Goal: Task Accomplishment & Management: Manage account settings

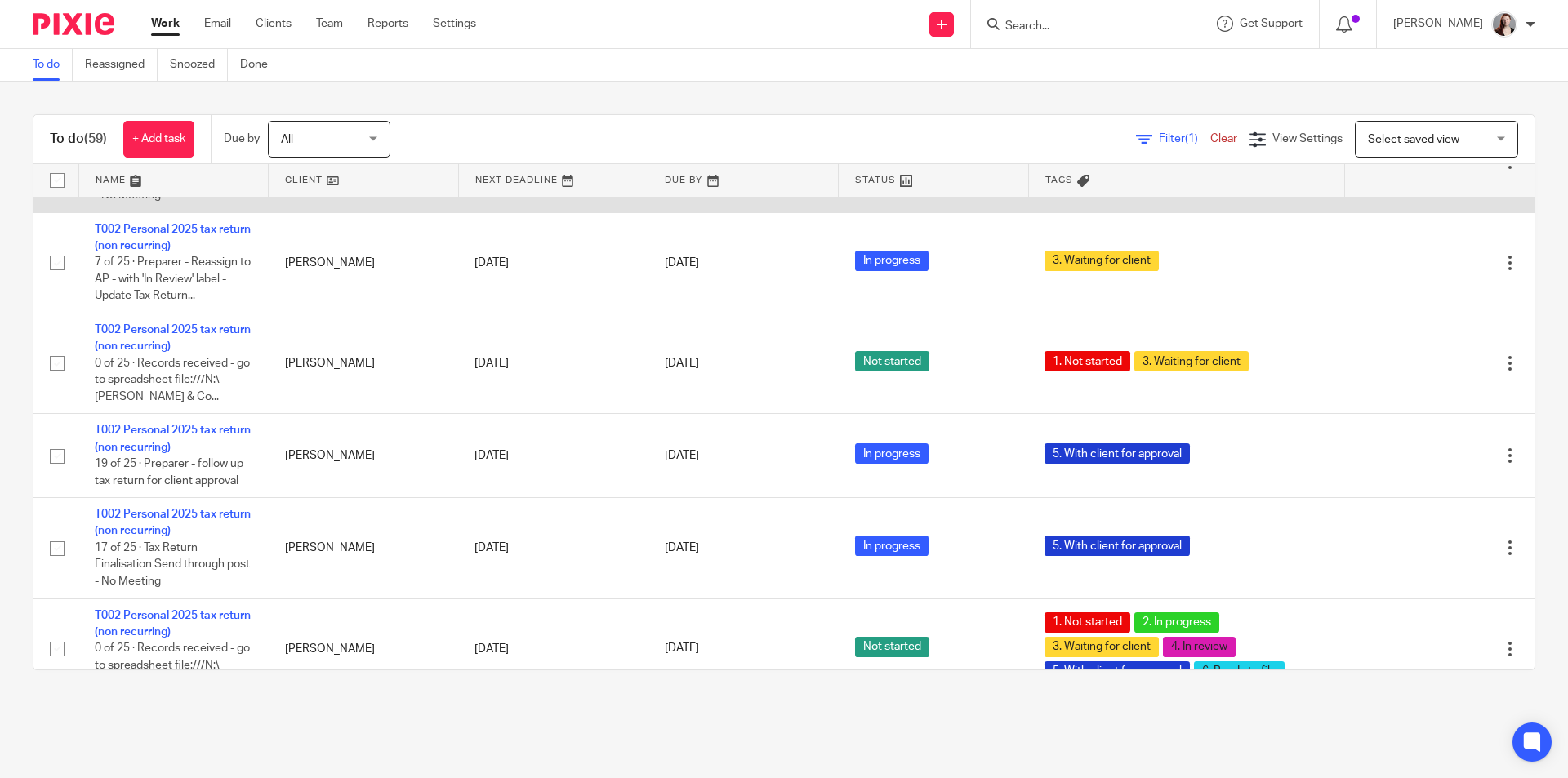
scroll to position [2859, 0]
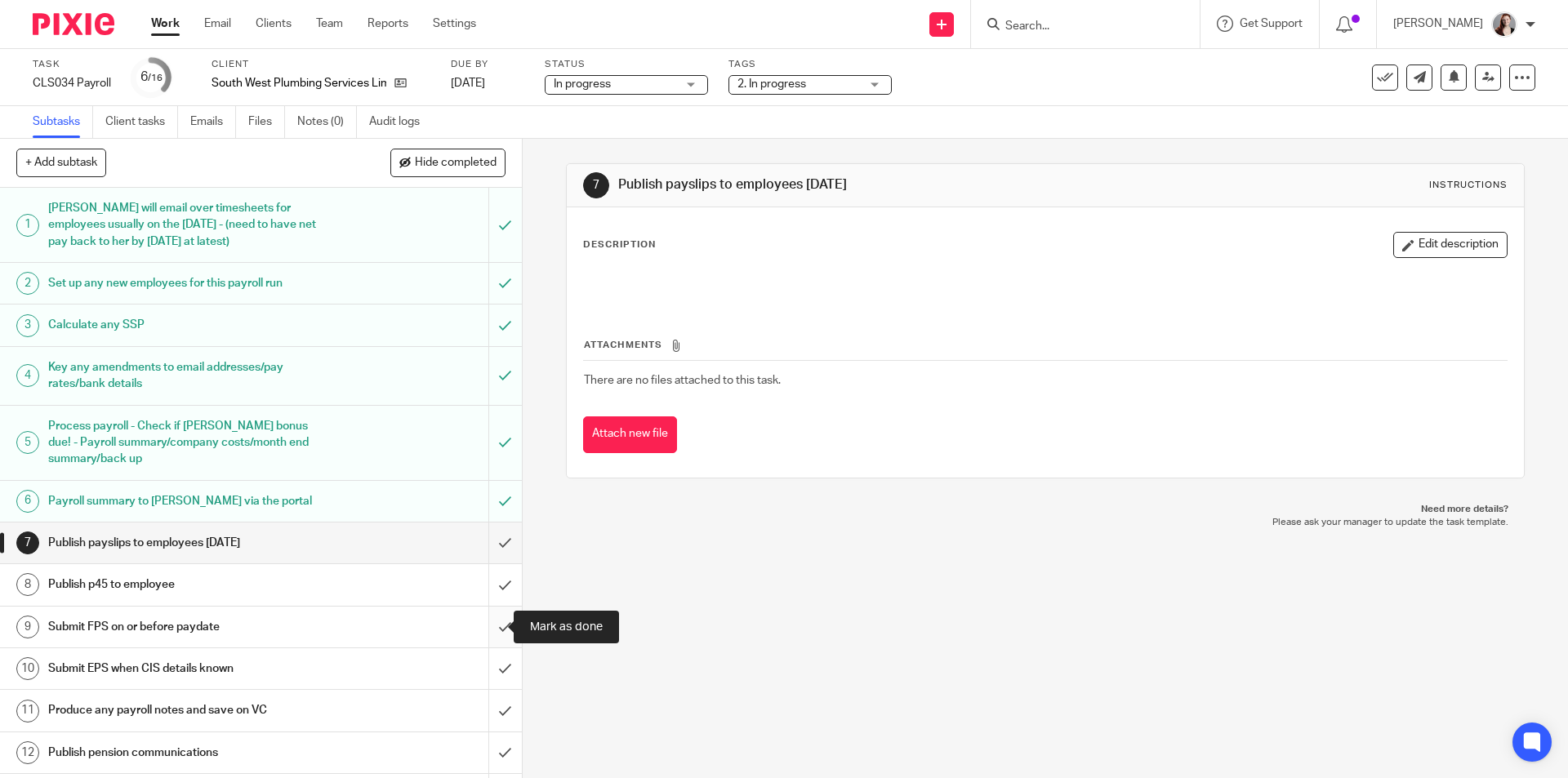
click at [485, 618] on input "submit" at bounding box center [261, 627] width 522 height 41
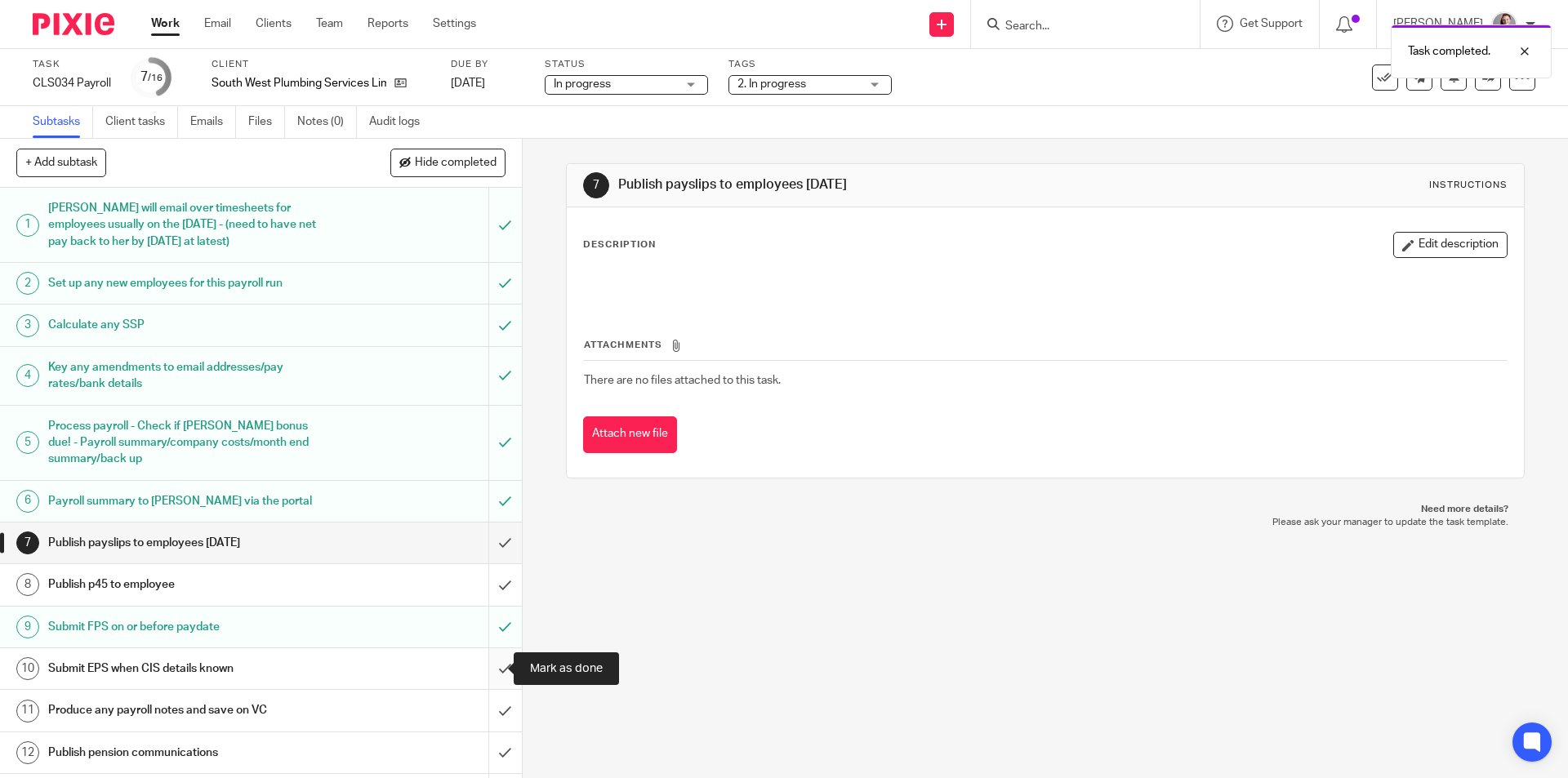
click at [499, 654] on input "submit" at bounding box center [261, 669] width 522 height 41
click at [495, 708] on input "submit" at bounding box center [261, 710] width 522 height 41
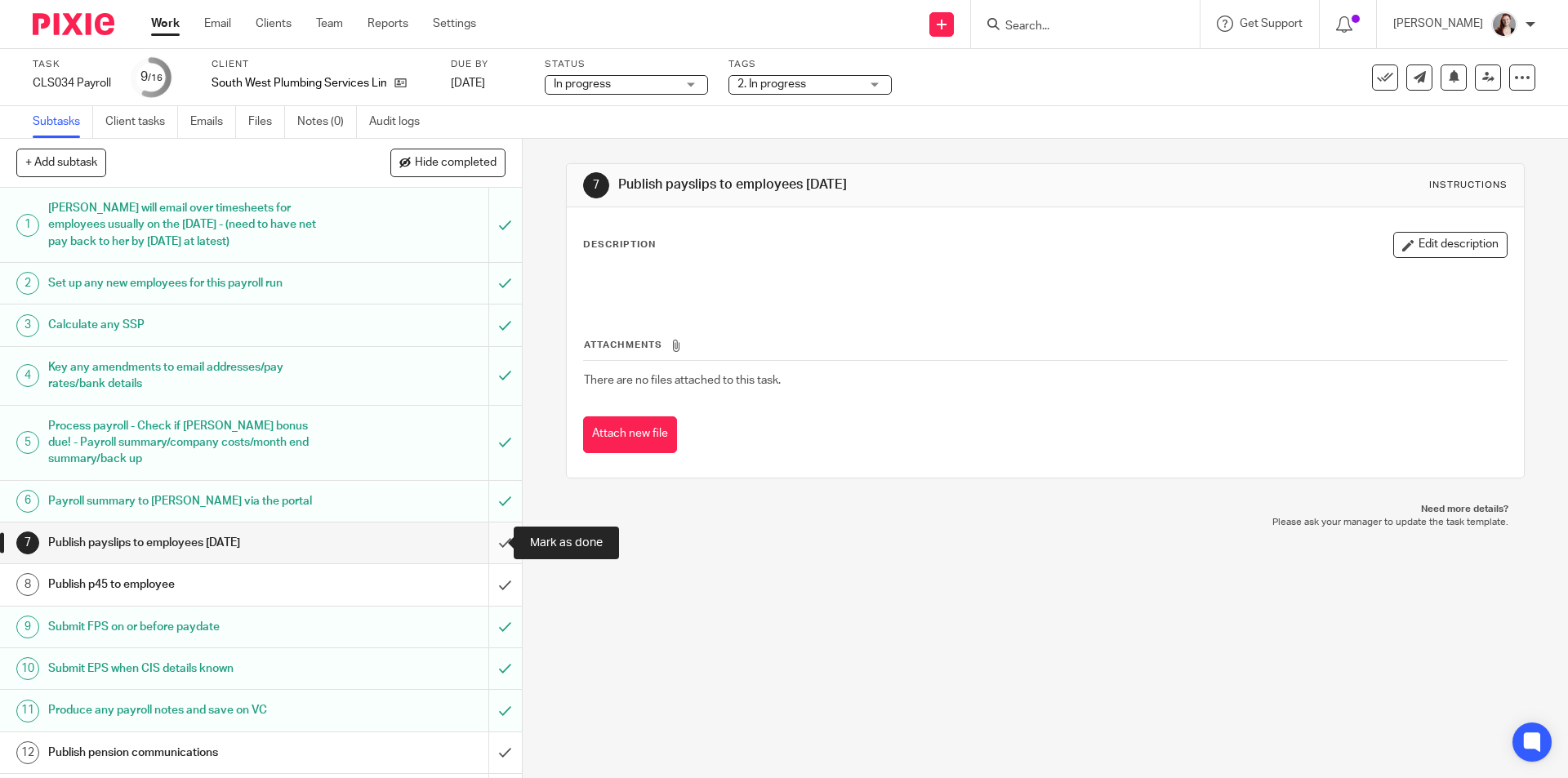
click at [491, 553] on input "submit" at bounding box center [261, 544] width 522 height 41
click at [486, 583] on input "submit" at bounding box center [261, 585] width 522 height 41
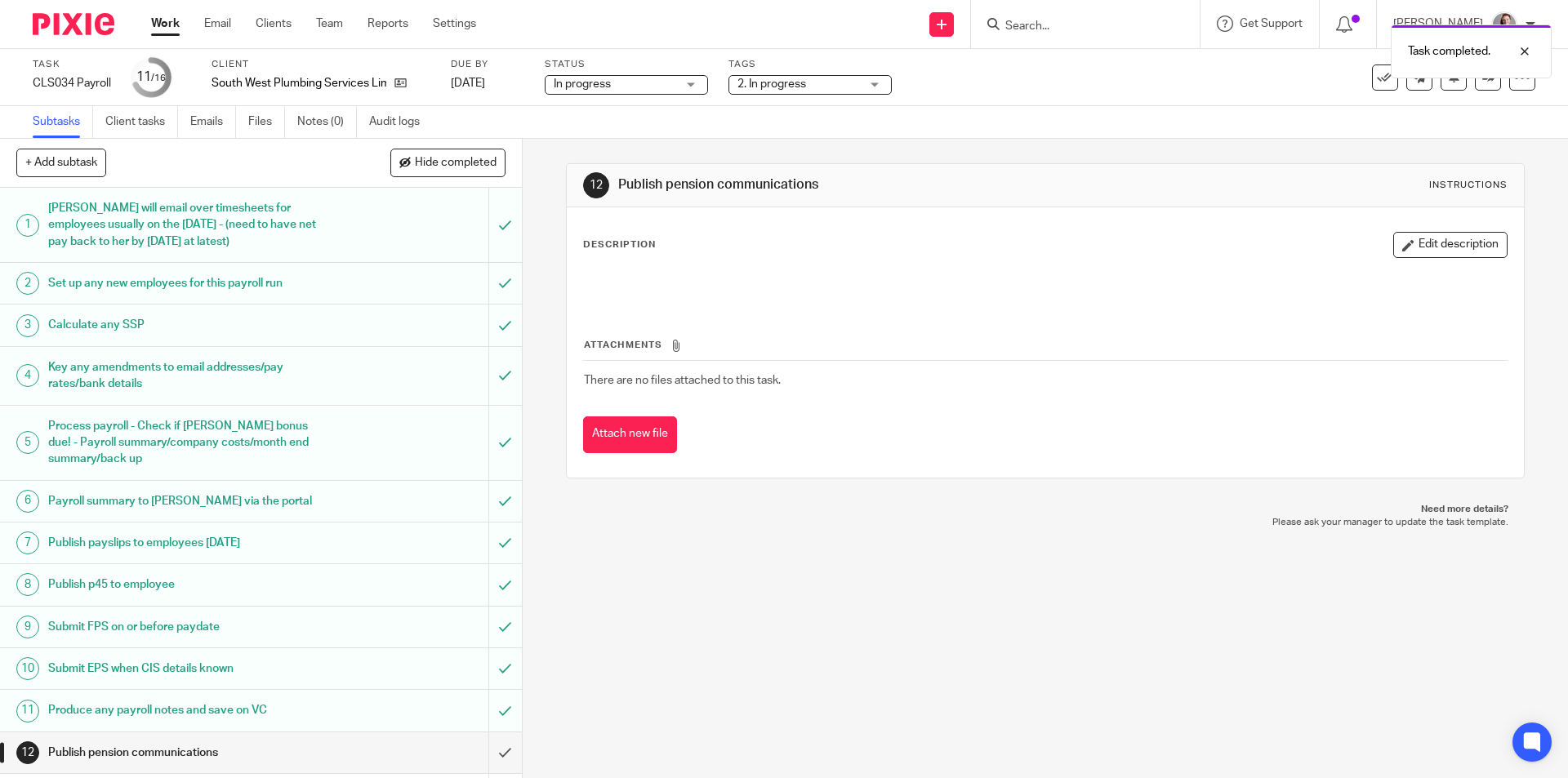
scroll to position [214, 0]
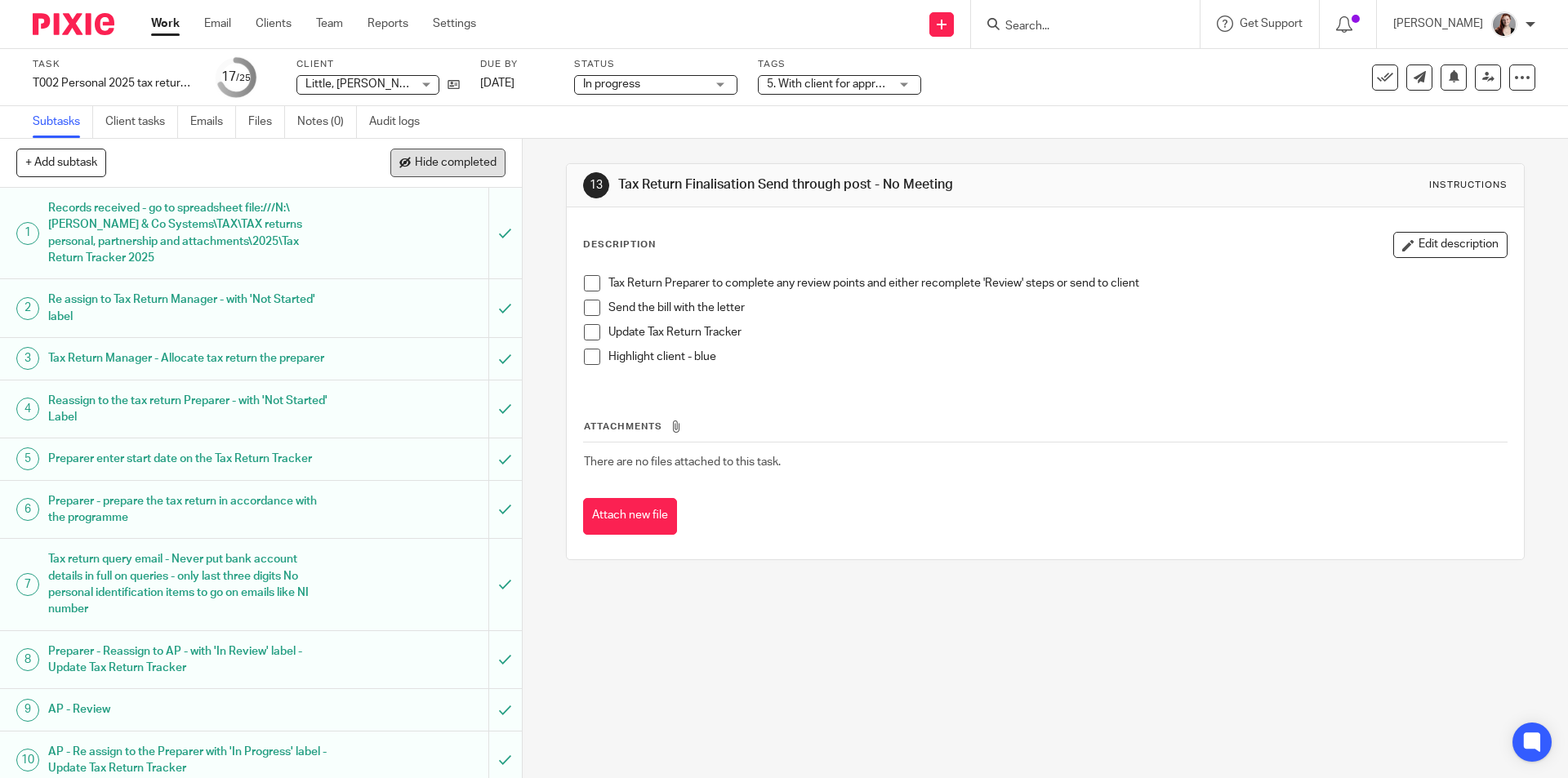
click at [430, 168] on span "Hide completed" at bounding box center [456, 163] width 82 height 13
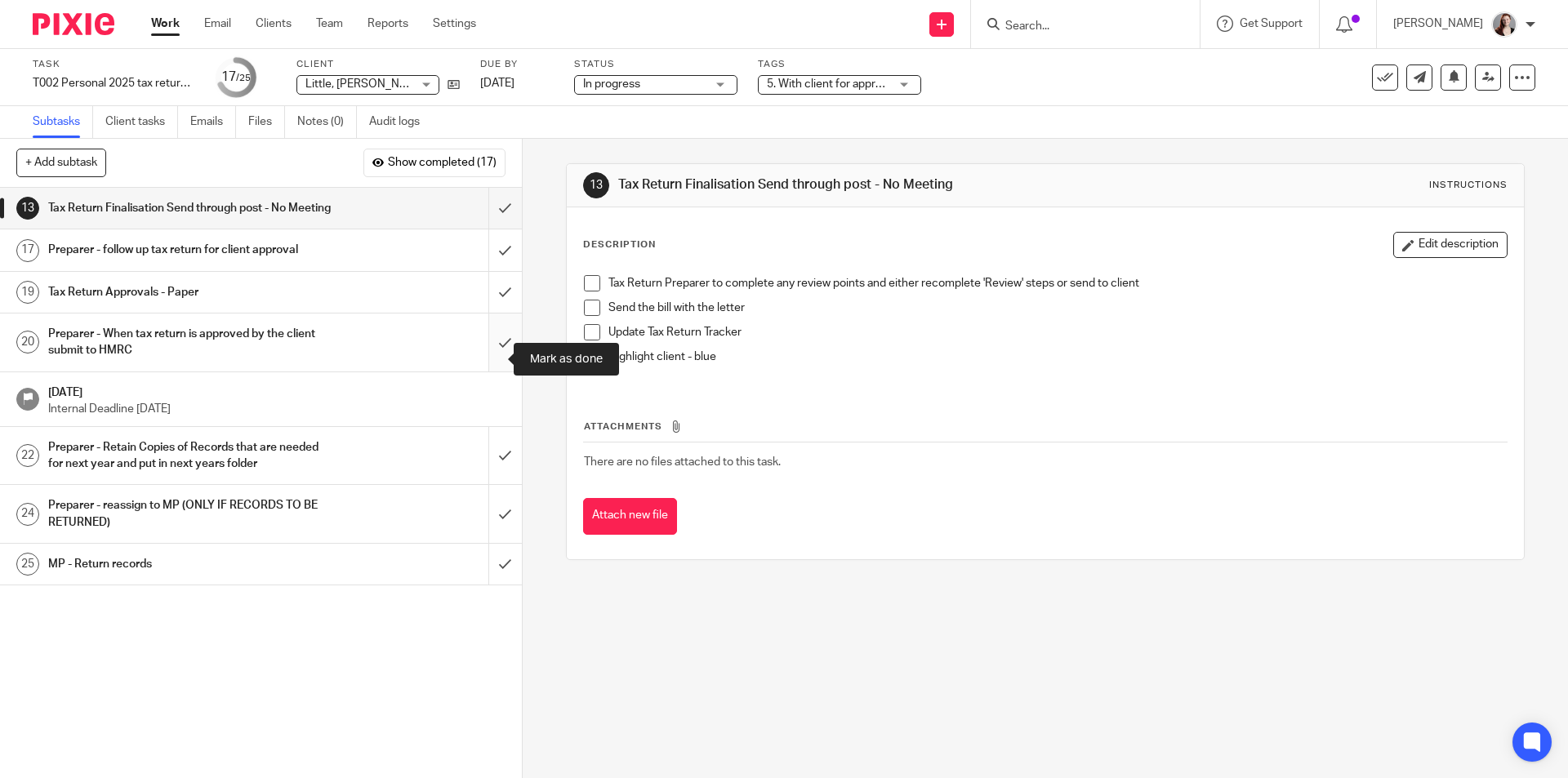
click at [502, 353] on input "submit" at bounding box center [261, 342] width 522 height 58
drag, startPoint x: 492, startPoint y: 307, endPoint x: 492, endPoint y: 289, distance: 18.0
click at [492, 299] on input "submit" at bounding box center [261, 292] width 522 height 41
click at [493, 269] on input "submit" at bounding box center [261, 250] width 522 height 41
click at [492, 229] on input "submit" at bounding box center [261, 209] width 522 height 41
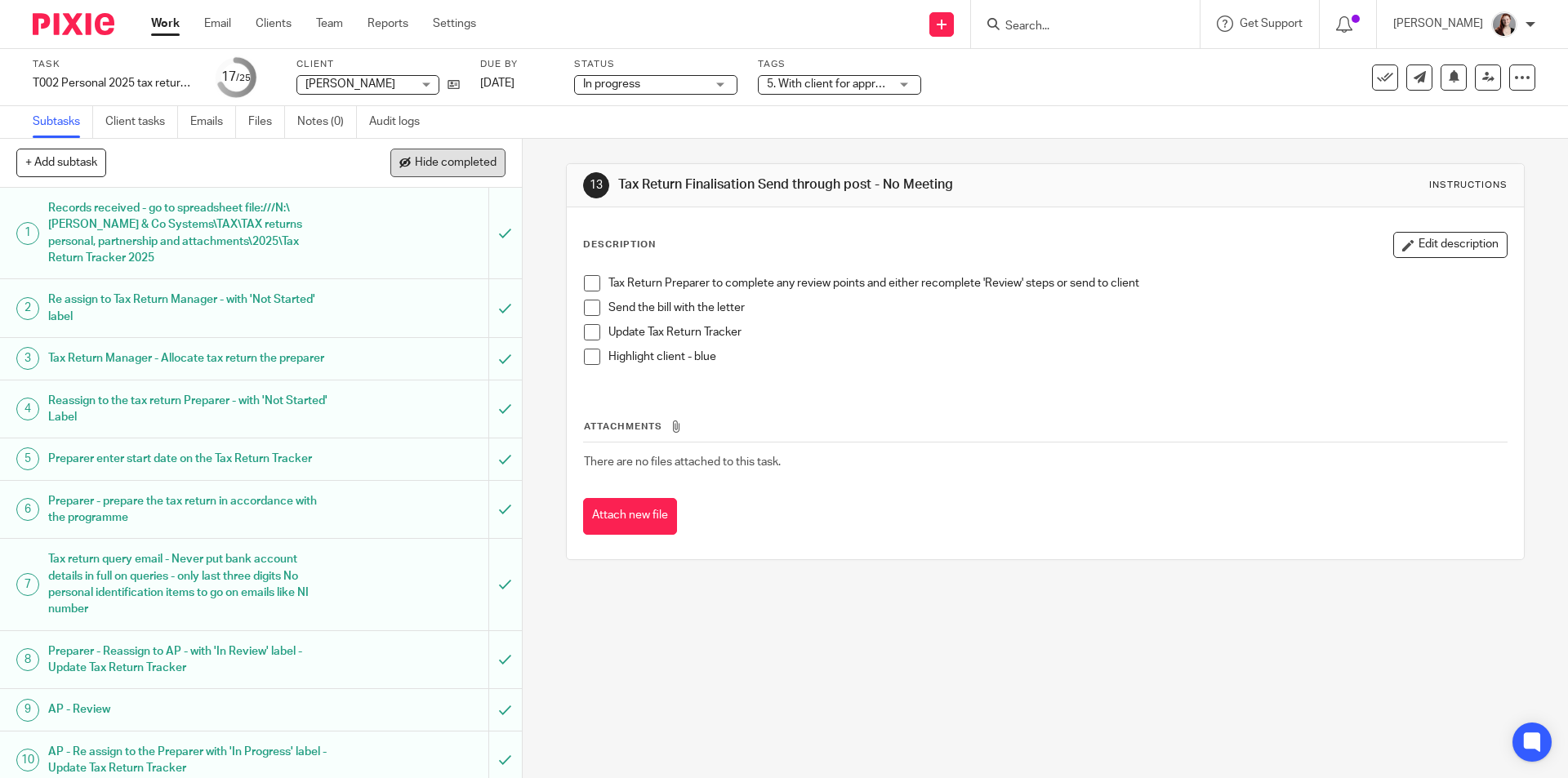
click at [463, 171] on button "Hide completed" at bounding box center [447, 162] width 115 height 28
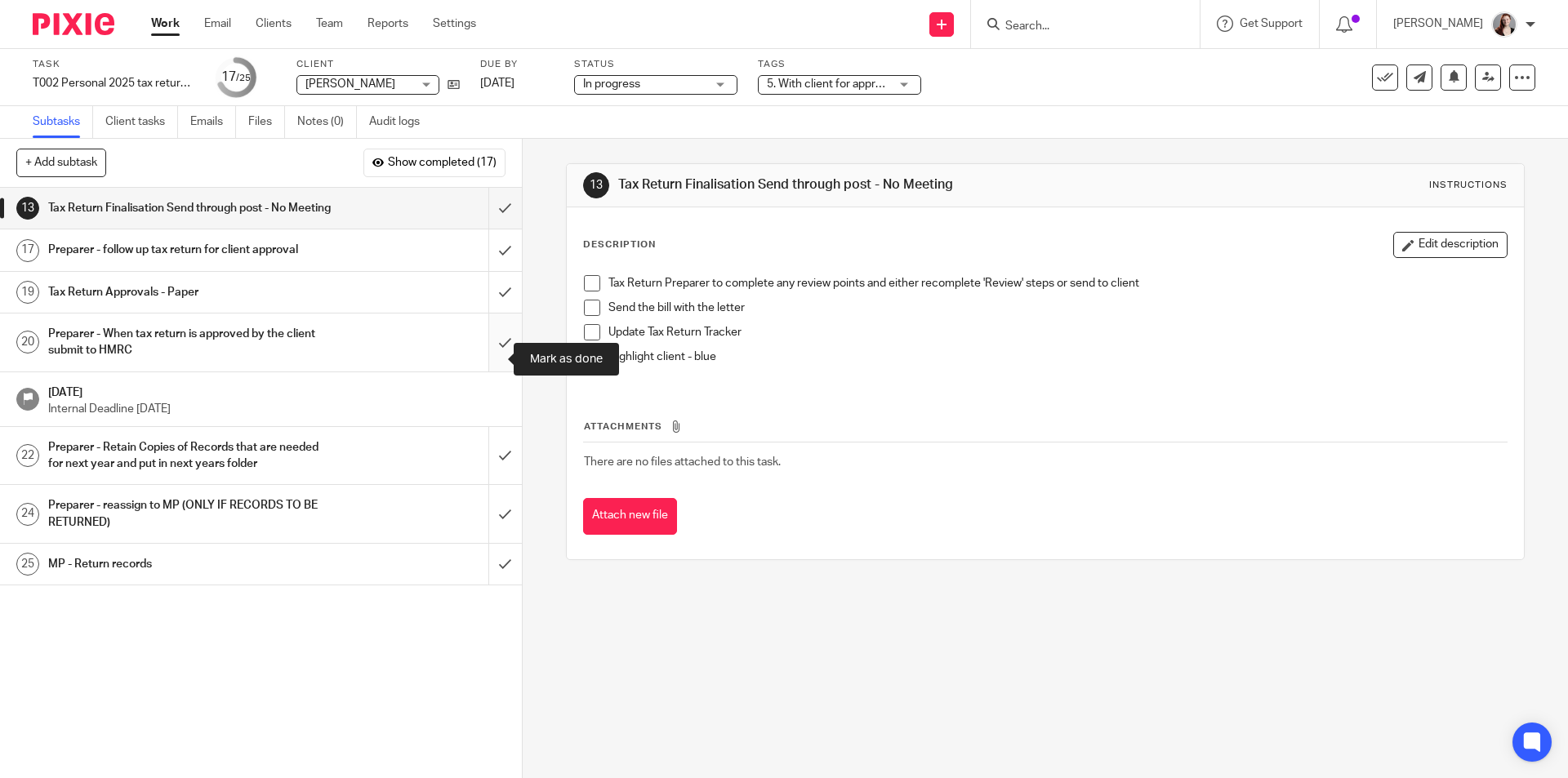
click at [494, 347] on input "submit" at bounding box center [261, 342] width 522 height 58
click at [487, 306] on input "submit" at bounding box center [261, 292] width 522 height 41
click at [488, 259] on input "submit" at bounding box center [261, 250] width 522 height 41
click at [488, 222] on input "submit" at bounding box center [261, 209] width 522 height 41
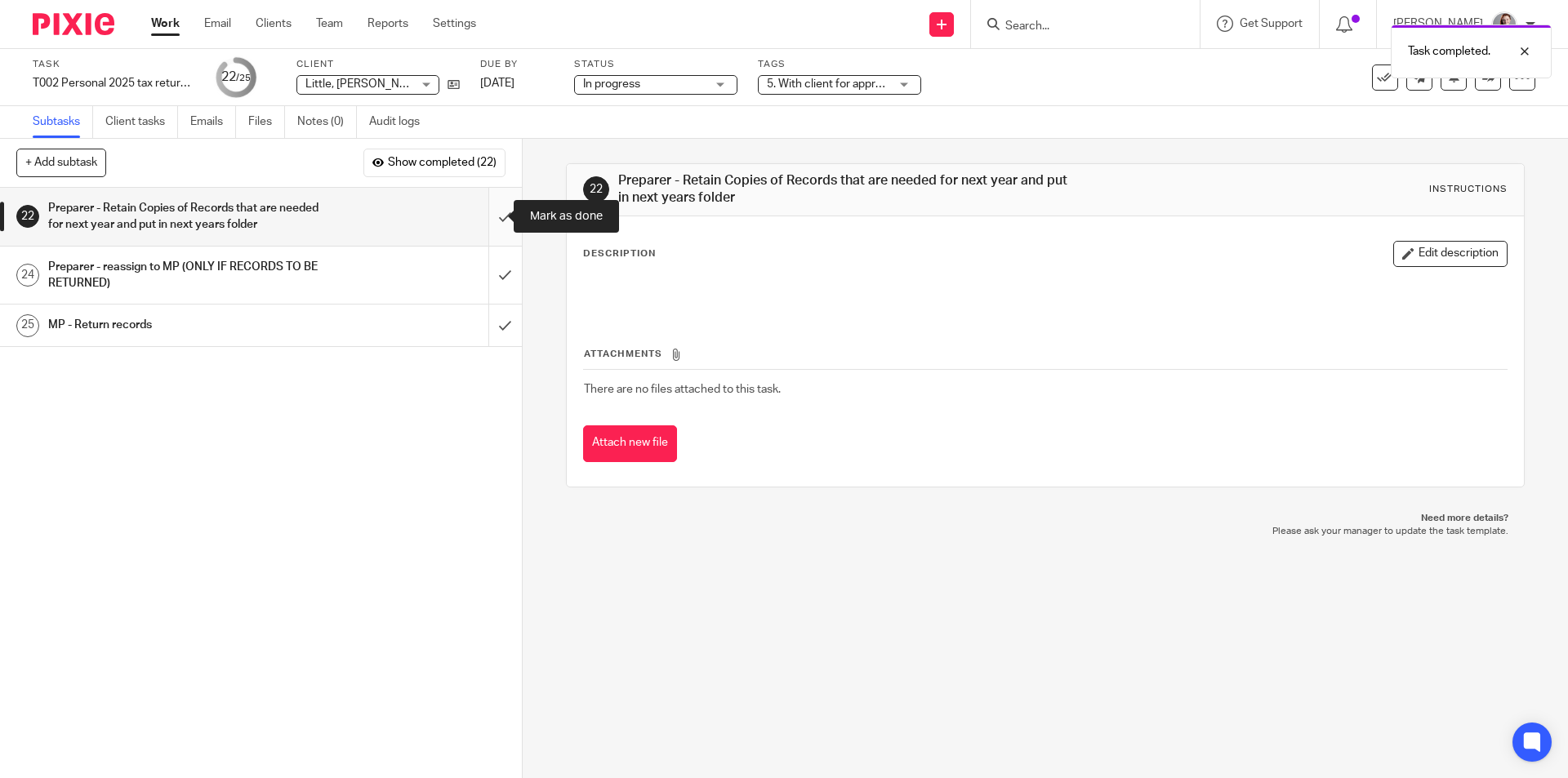
click at [486, 230] on input "submit" at bounding box center [261, 217] width 522 height 58
click at [486, 268] on input "submit" at bounding box center [261, 275] width 522 height 58
click at [477, 231] on input "submit" at bounding box center [261, 217] width 522 height 58
click at [489, 266] on input "submit" at bounding box center [261, 275] width 522 height 58
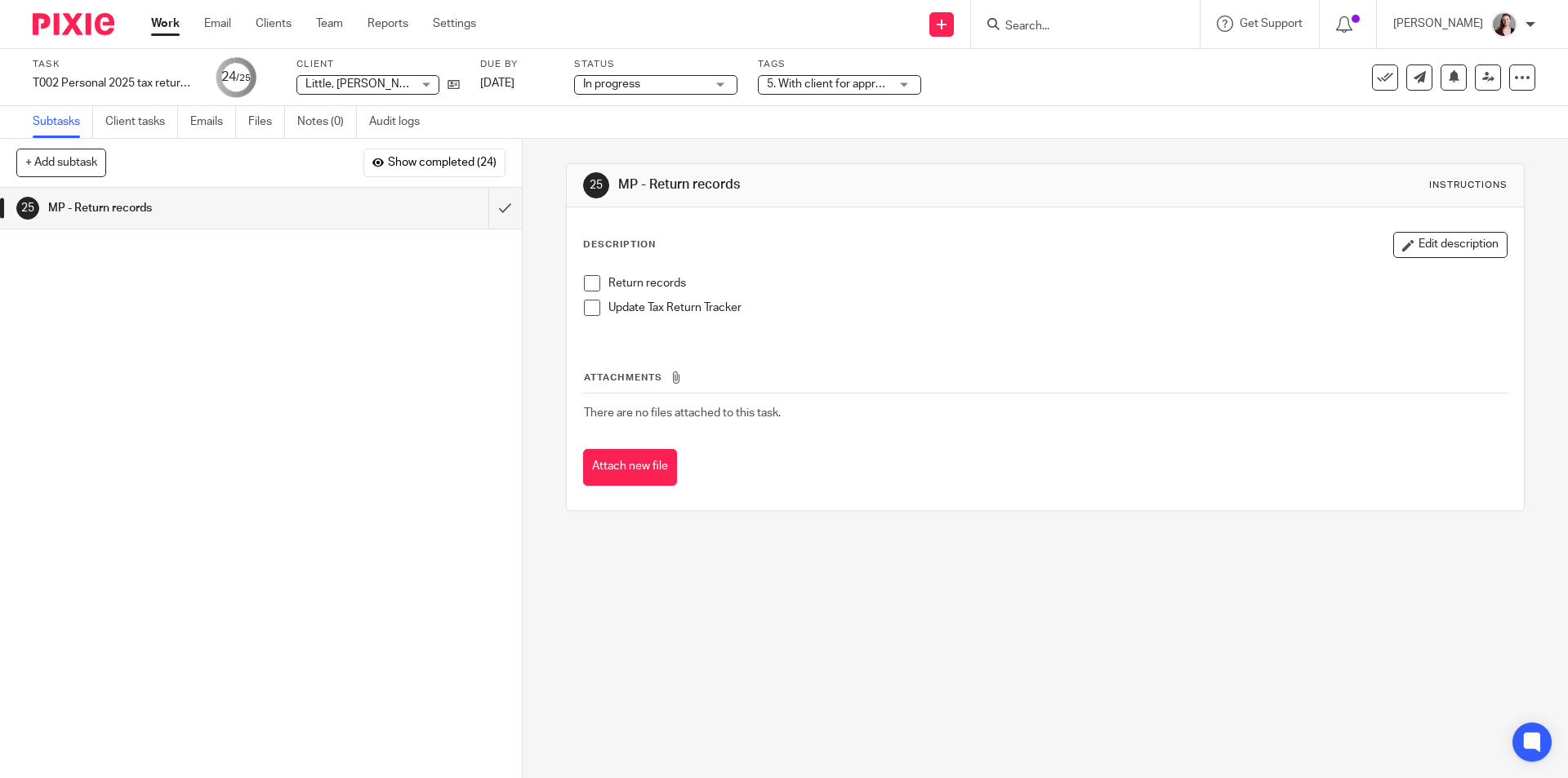
click at [869, 78] on span "5. With client for approval" at bounding box center [831, 84] width 129 height 12
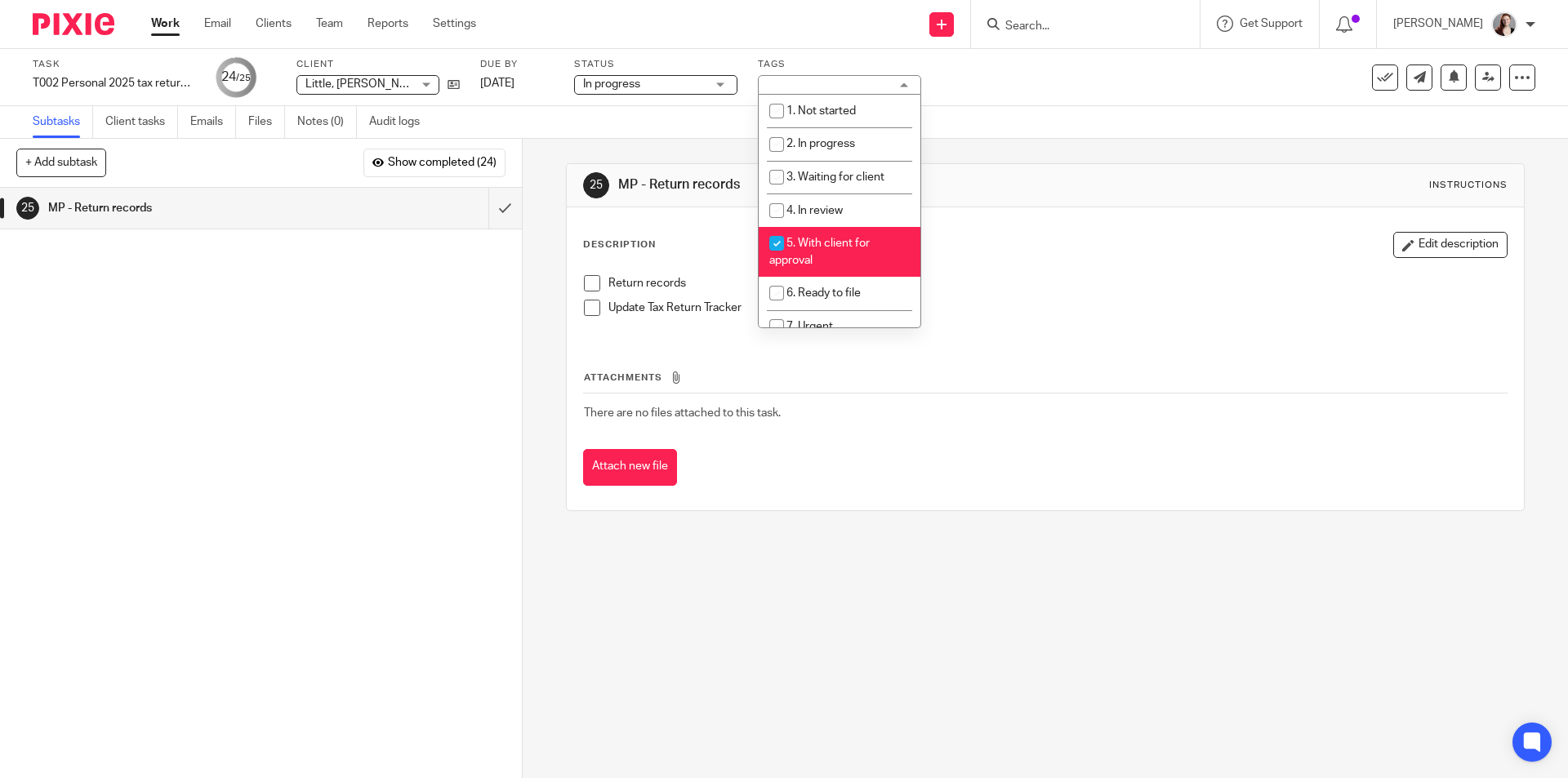
click at [845, 242] on span "5. With client for approval" at bounding box center [819, 252] width 101 height 29
checkbox input "false"
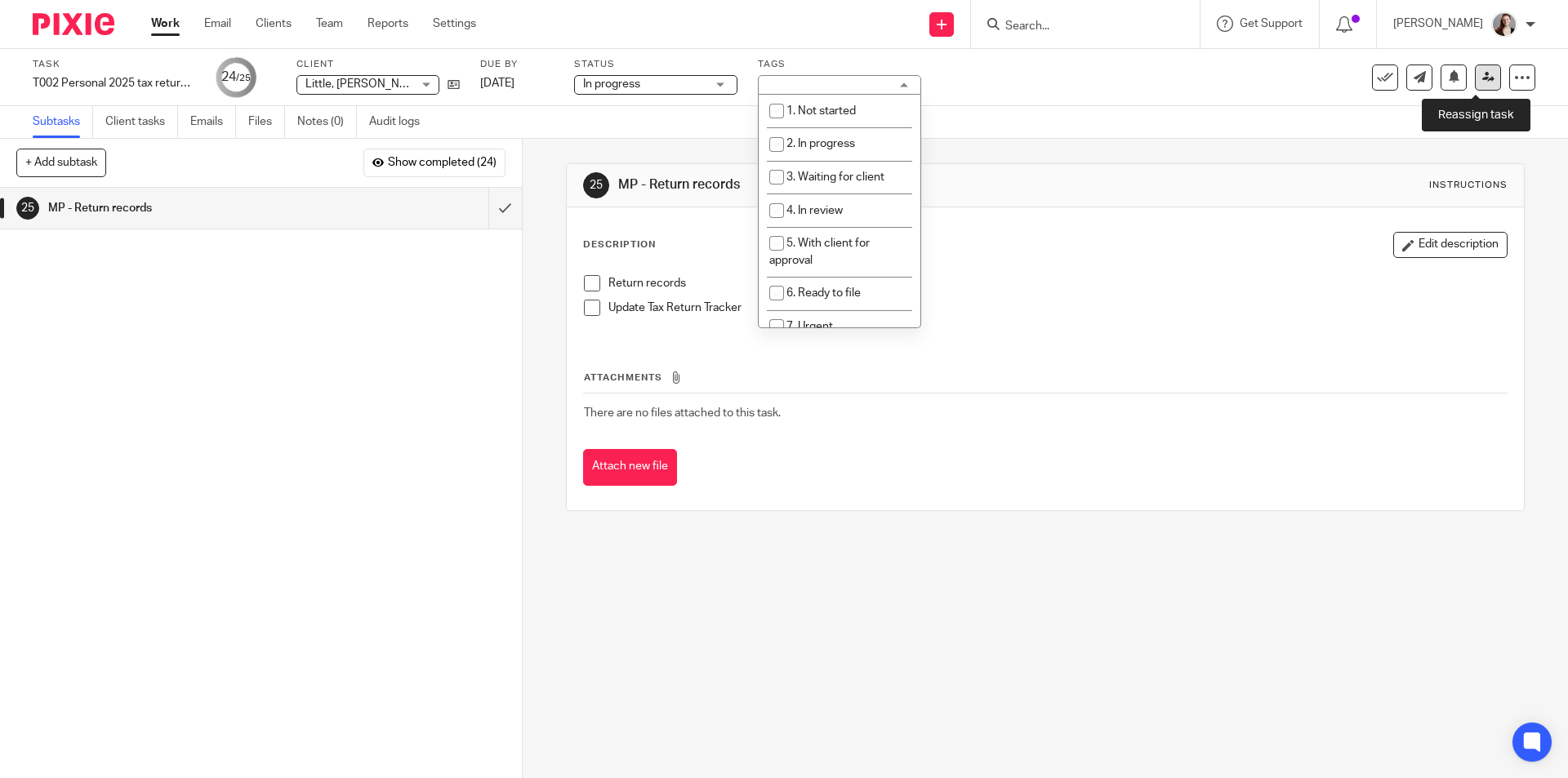
click at [1482, 75] on icon at bounding box center [1488, 78] width 12 height 12
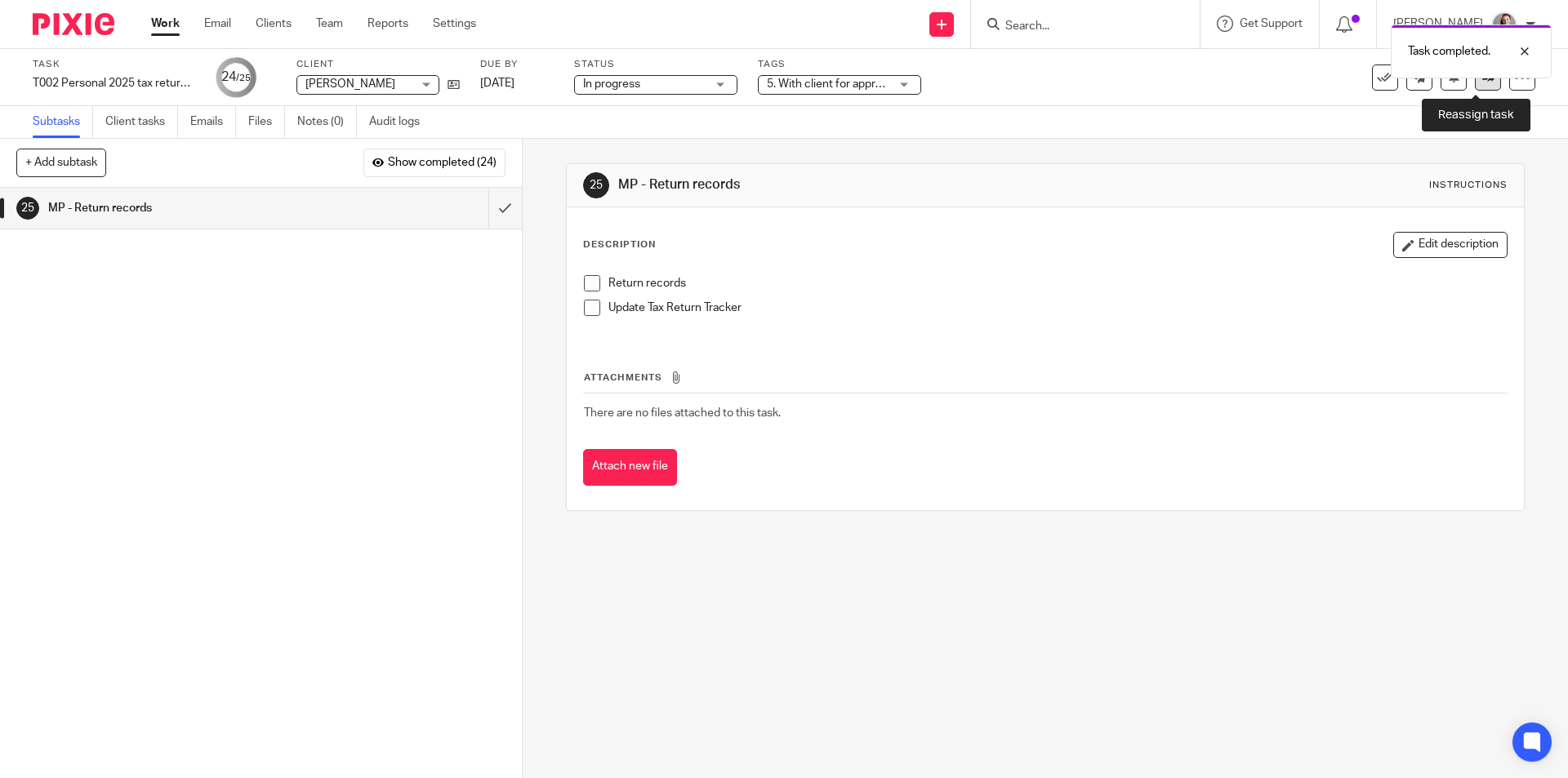
click at [1474, 88] on link at bounding box center [1487, 77] width 26 height 26
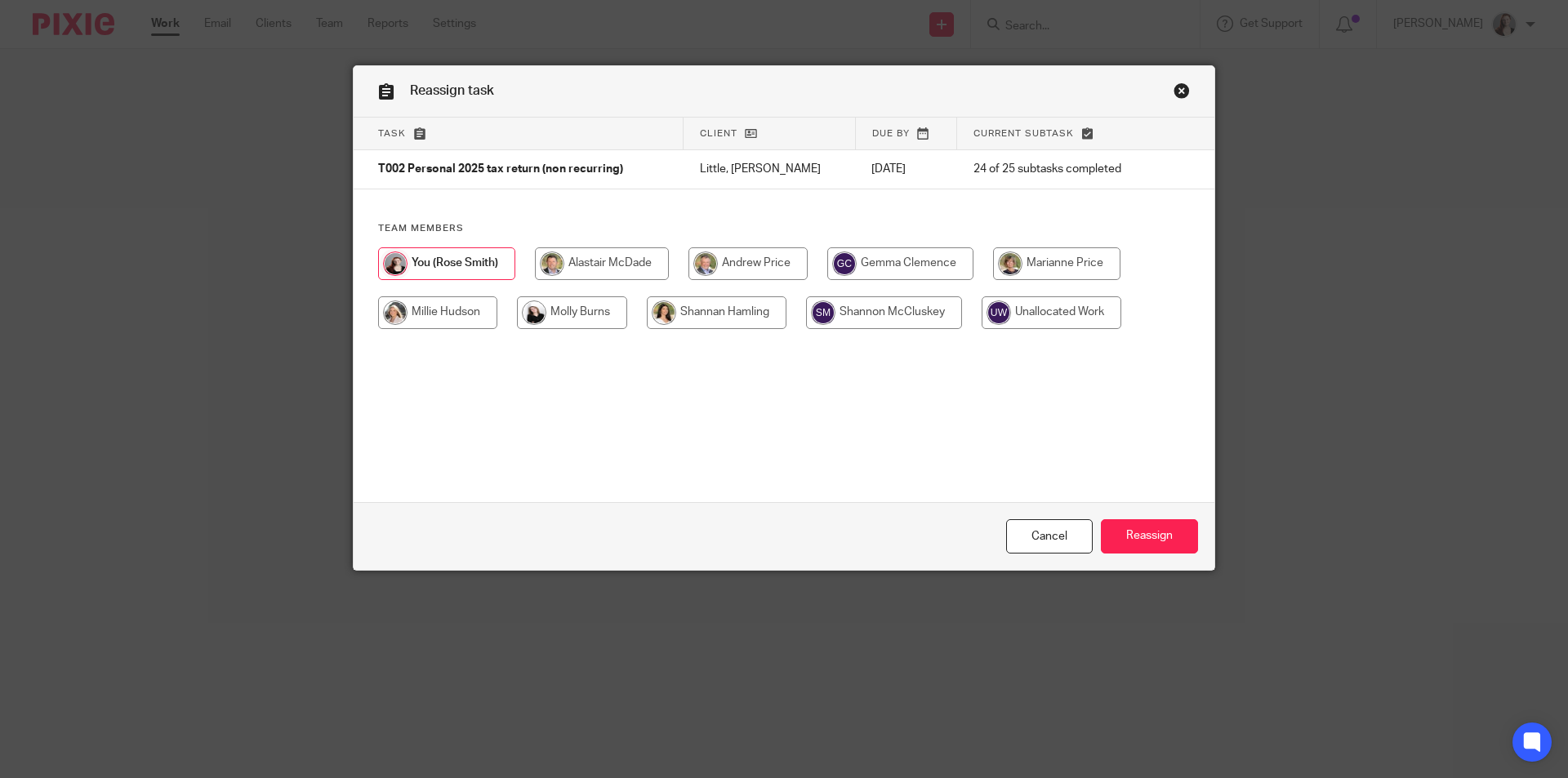
click at [1049, 269] on input "radio" at bounding box center [1056, 264] width 127 height 33
radio input "true"
click at [1159, 526] on input "Reassign" at bounding box center [1148, 536] width 97 height 35
click at [1050, 270] on input "radio" at bounding box center [1056, 264] width 127 height 33
radio input "true"
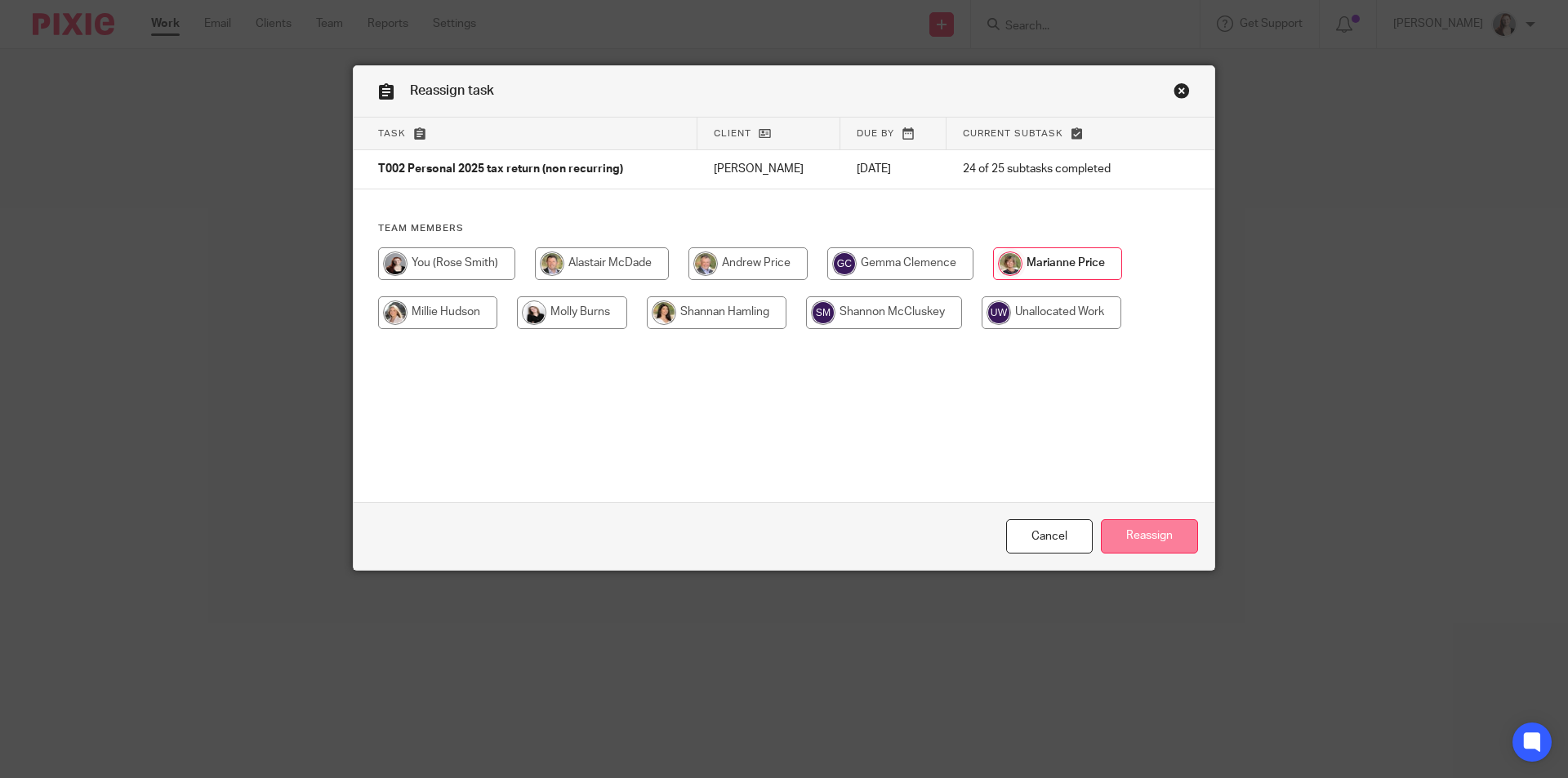
click at [1168, 535] on input "Reassign" at bounding box center [1148, 536] width 97 height 35
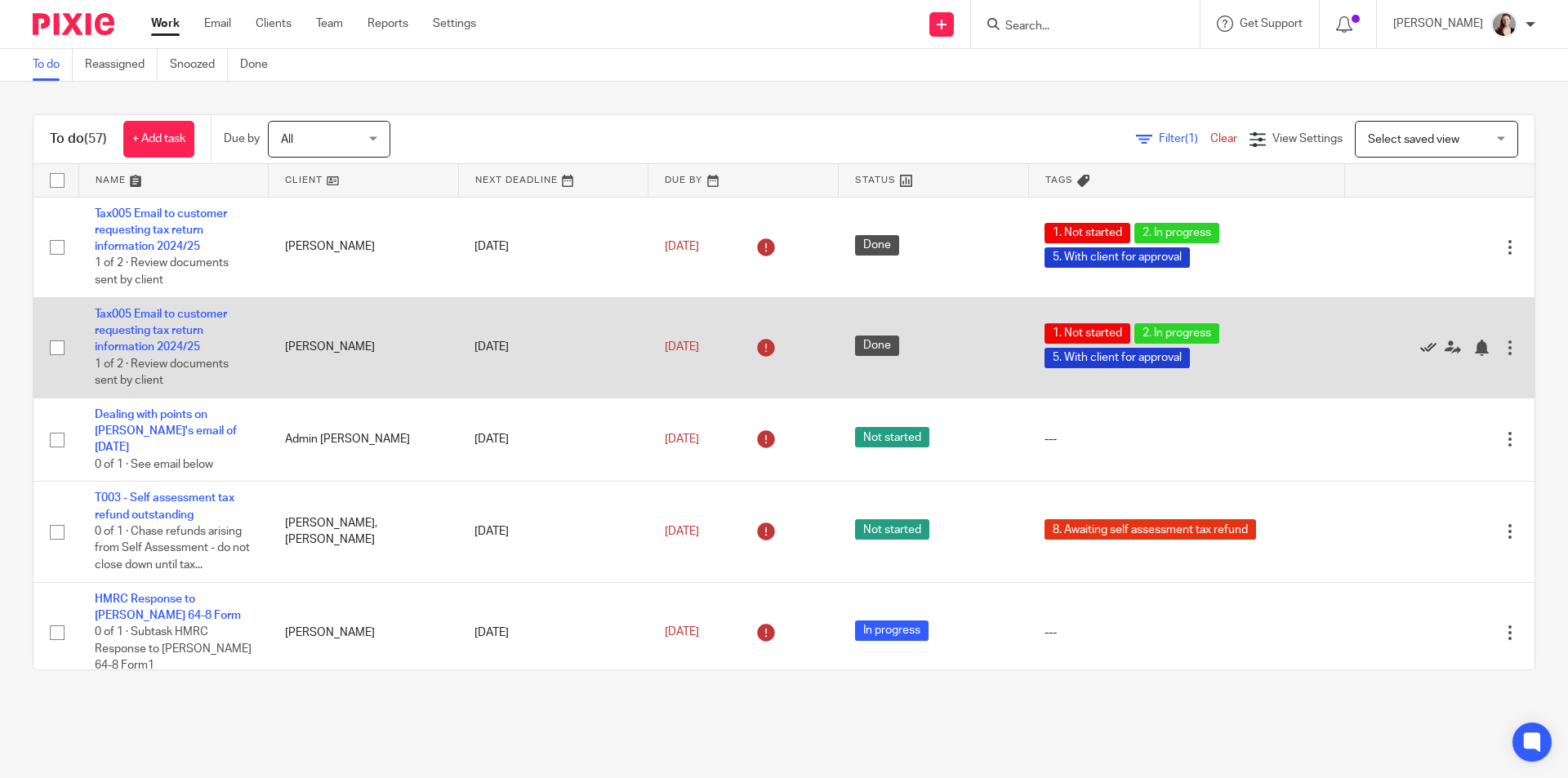
click at [1420, 352] on icon at bounding box center [1428, 348] width 16 height 16
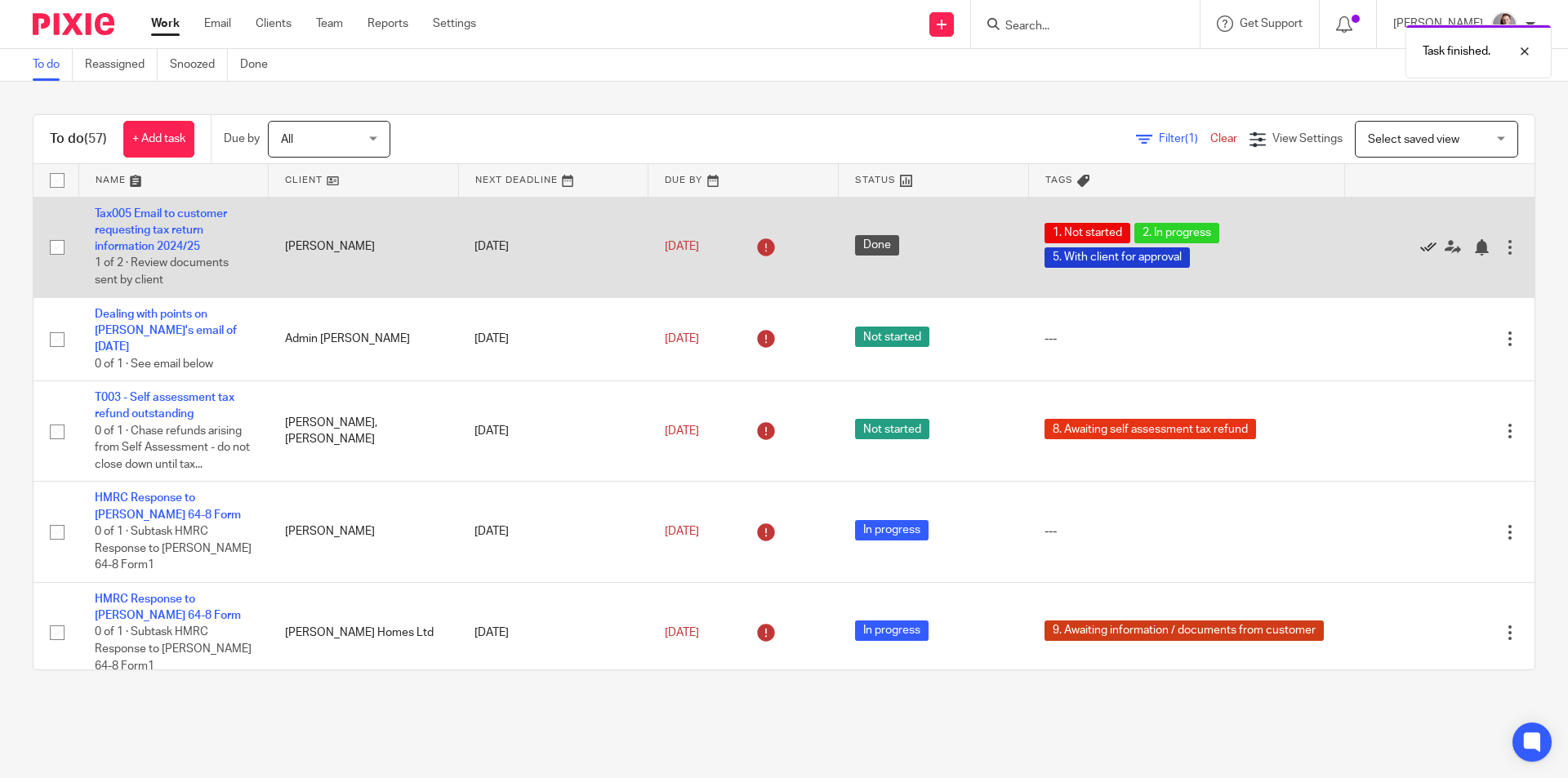
click at [1420, 251] on icon at bounding box center [1428, 248] width 16 height 16
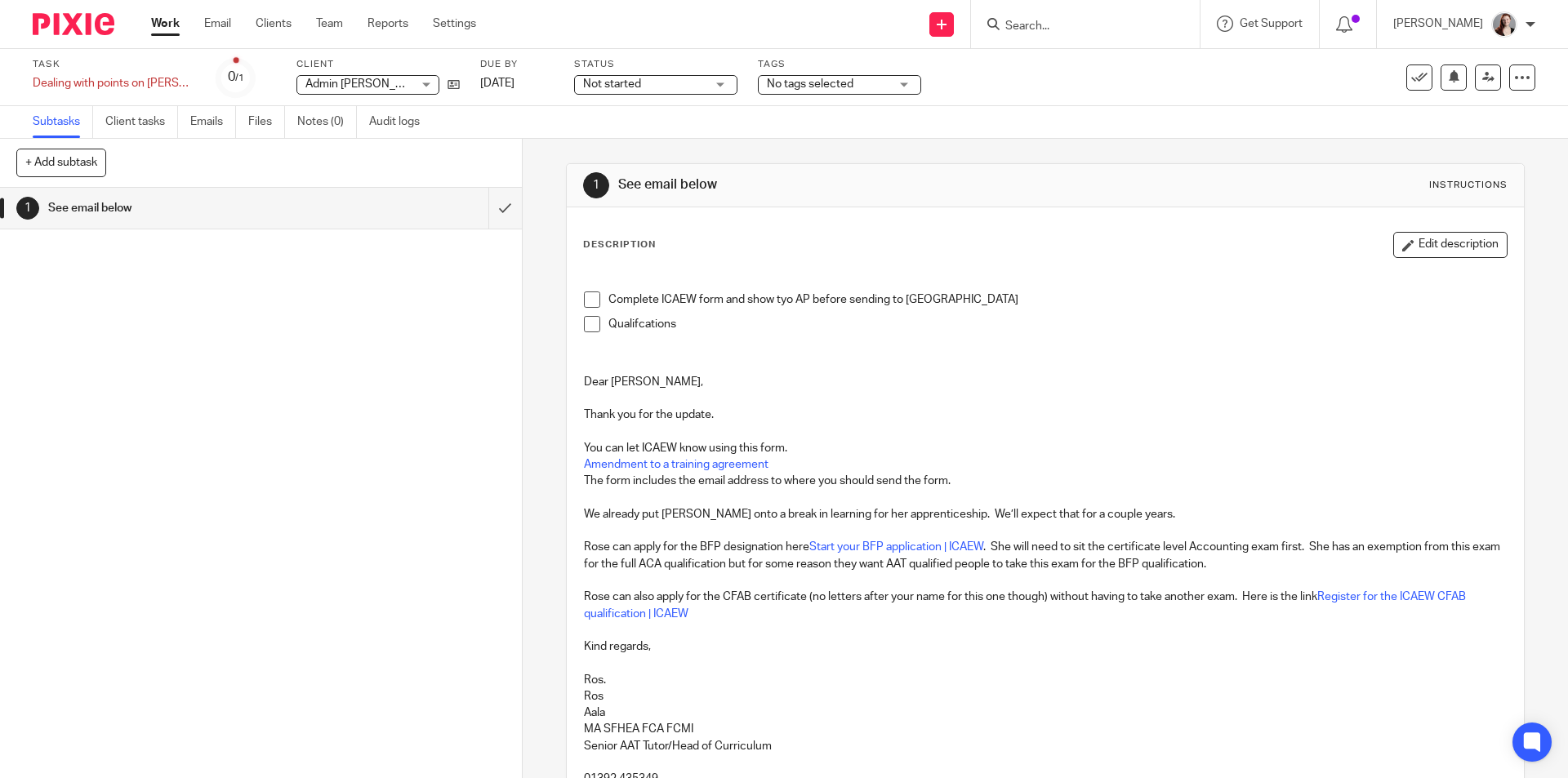
click at [584, 299] on span at bounding box center [592, 299] width 16 height 16
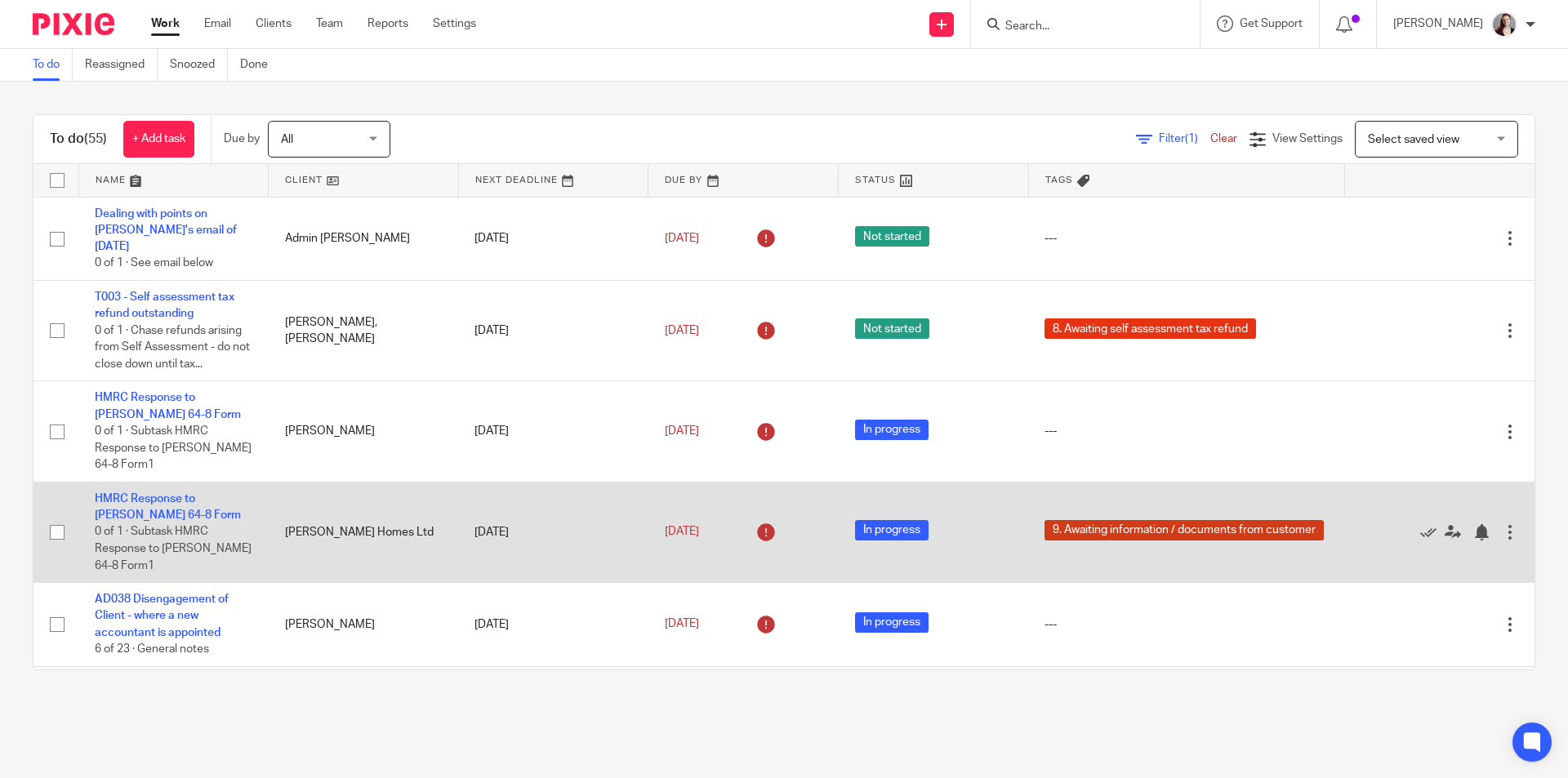
click at [1501, 524] on div at bounding box center [1509, 532] width 16 height 16
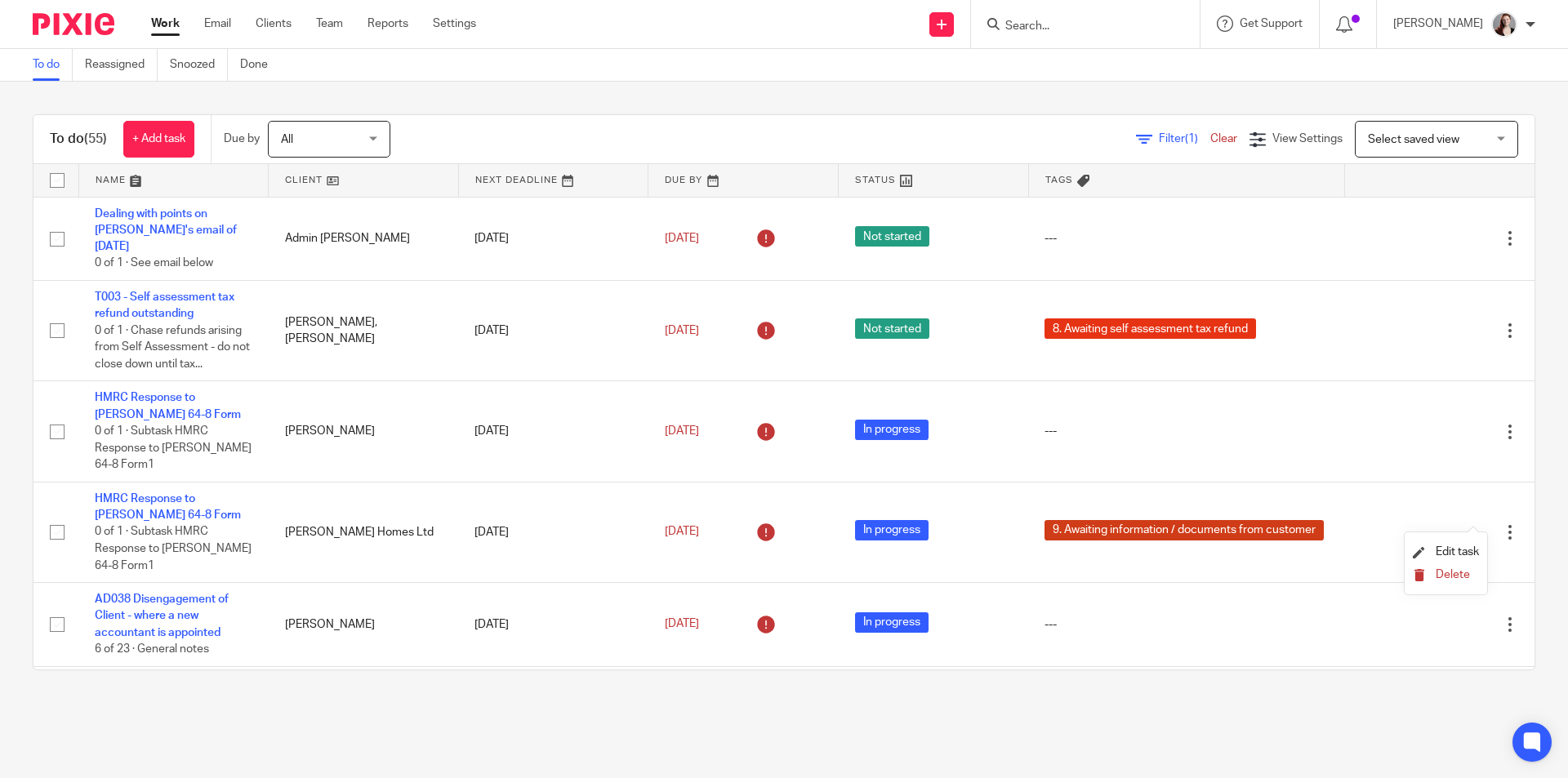
click at [1449, 577] on span "Delete" at bounding box center [1452, 575] width 34 height 12
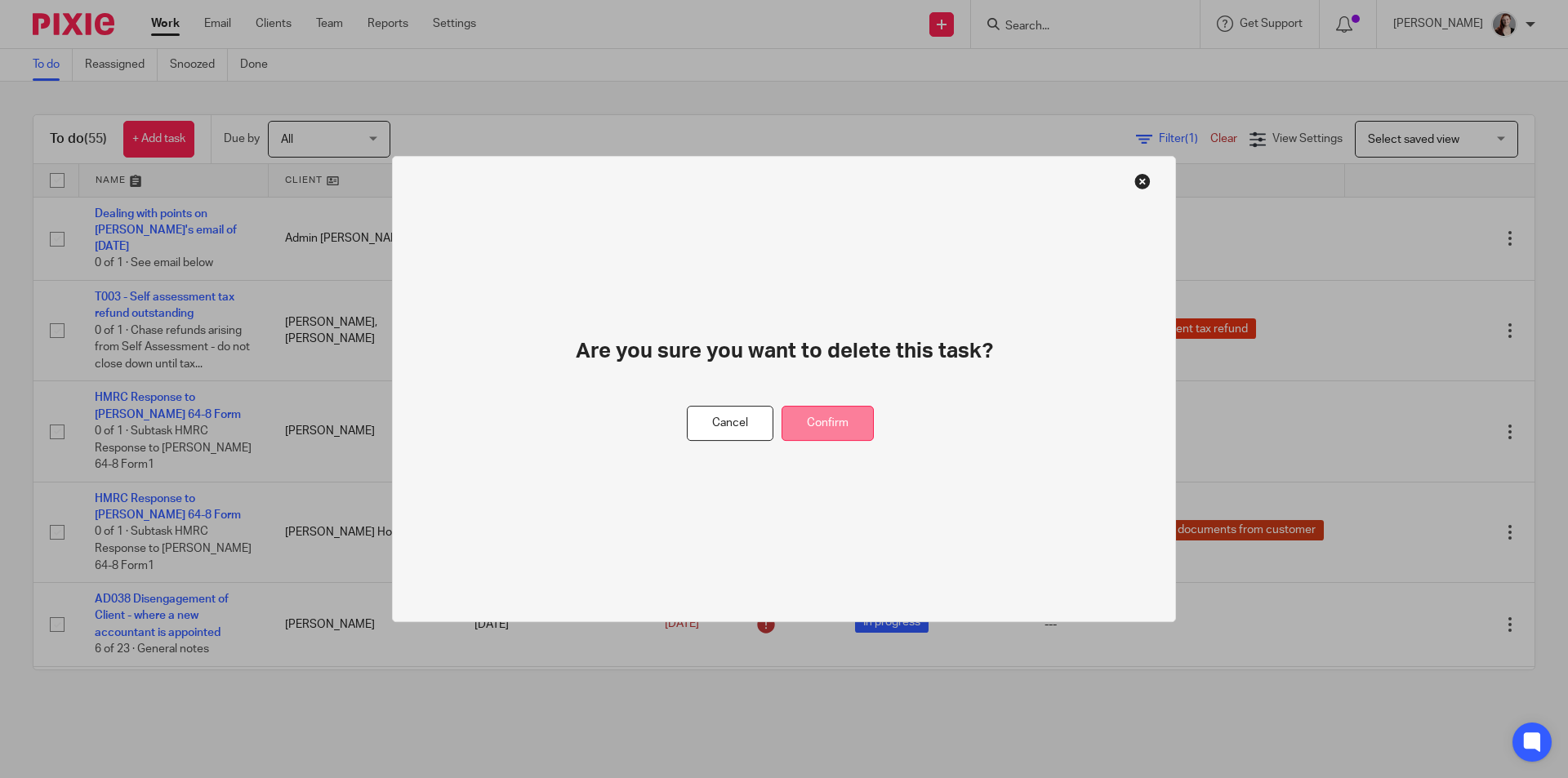
click at [847, 422] on button "Confirm" at bounding box center [828, 422] width 93 height 35
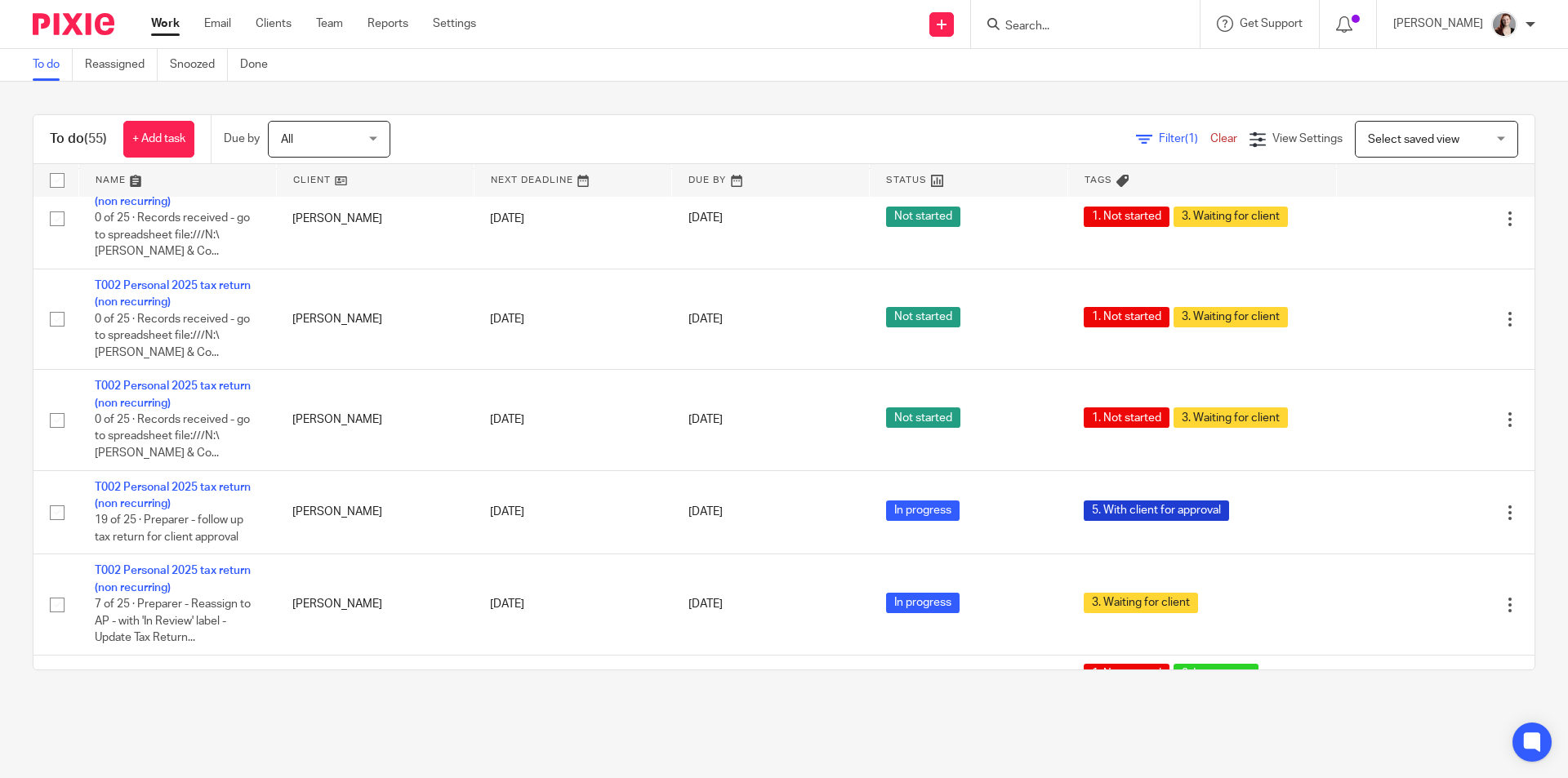
scroll to position [2450, 0]
